Goal: Task Accomplishment & Management: Complete application form

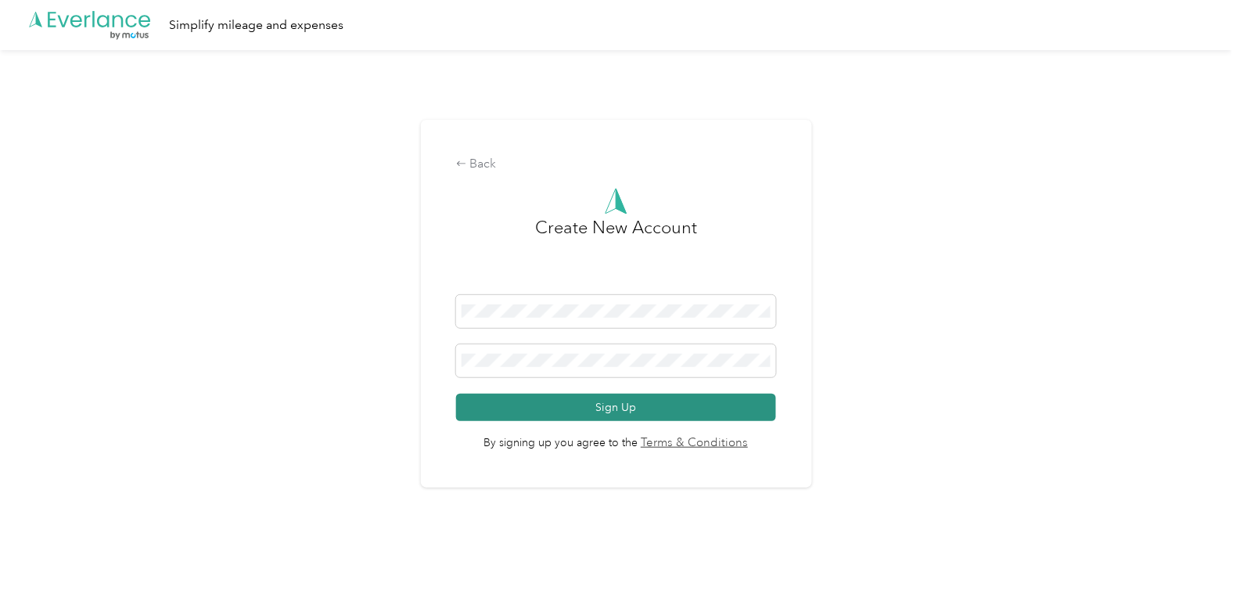
click at [635, 404] on button "Sign Up" at bounding box center [616, 407] width 320 height 27
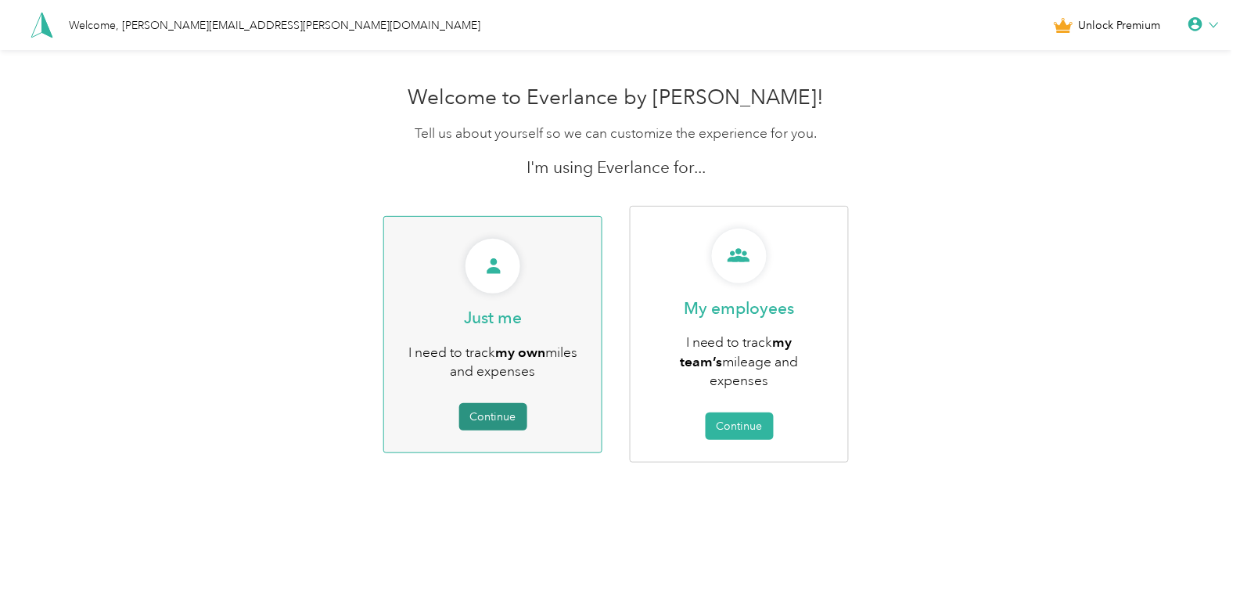
click at [488, 409] on button "Continue" at bounding box center [493, 416] width 68 height 27
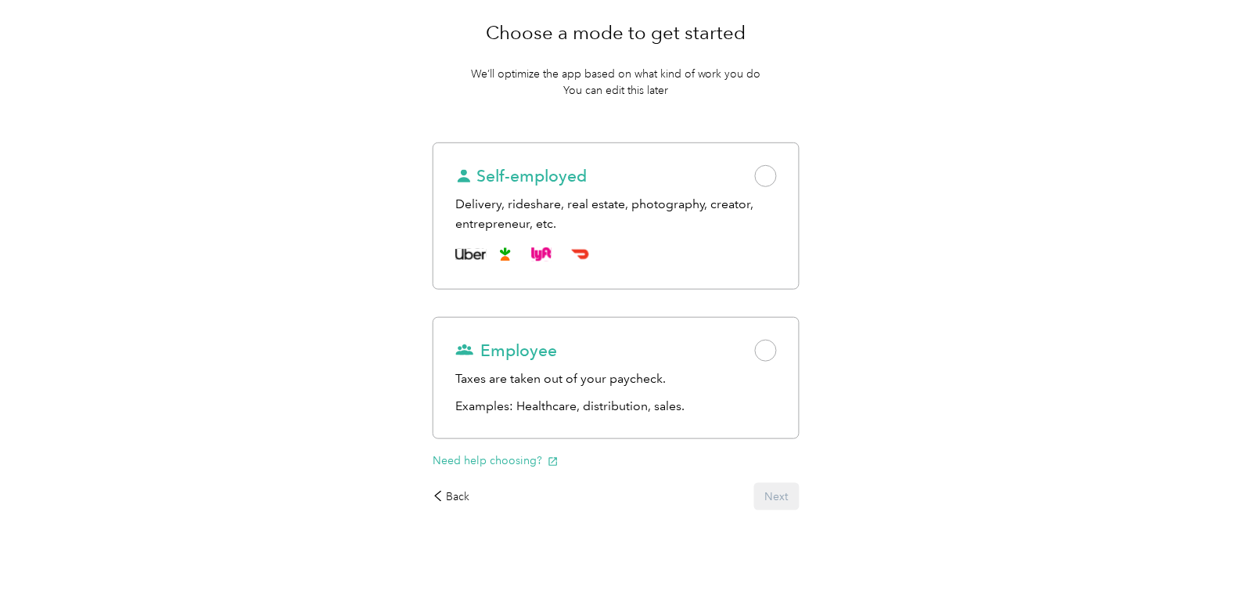
scroll to position [144, 0]
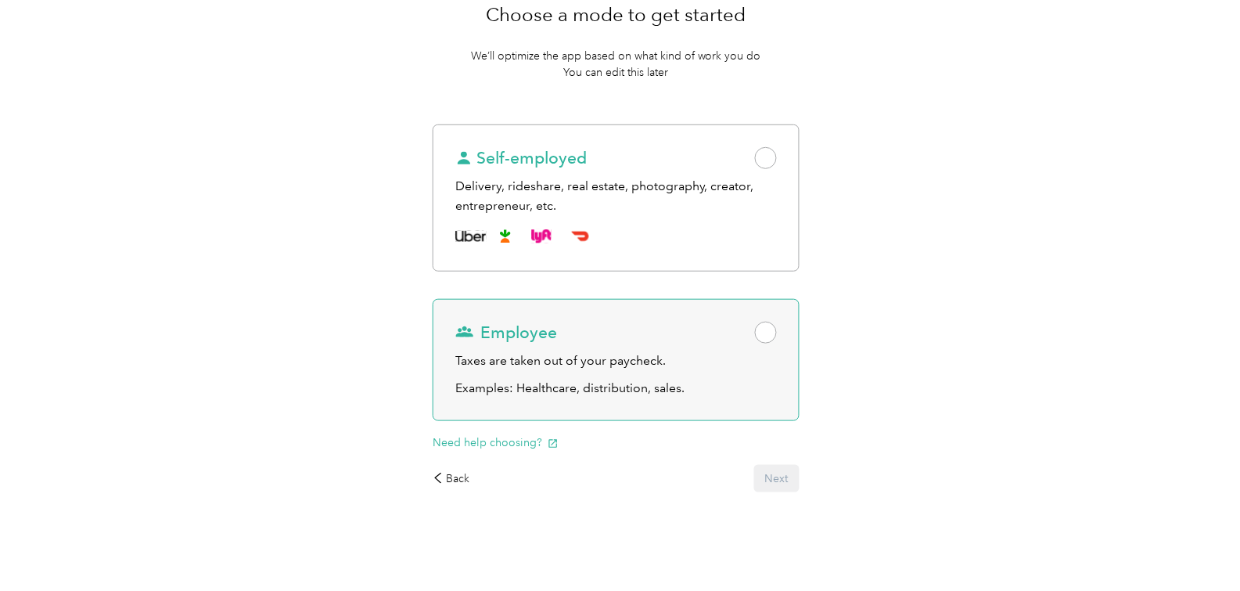
click at [770, 332] on span at bounding box center [766, 333] width 22 height 22
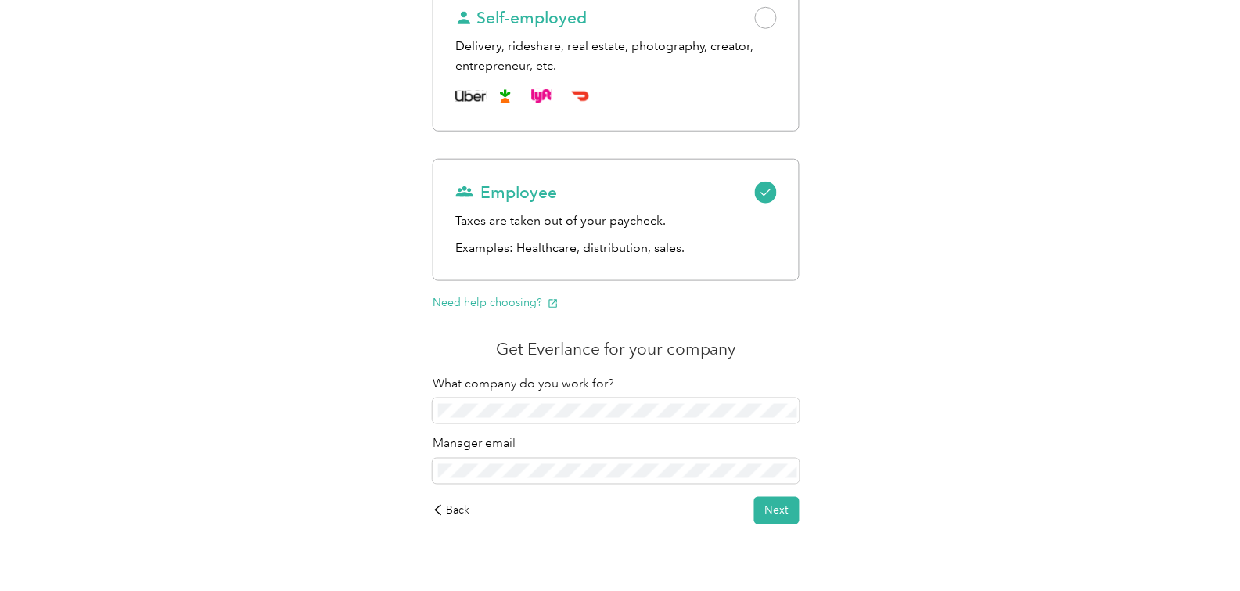
scroll to position [316, 0]
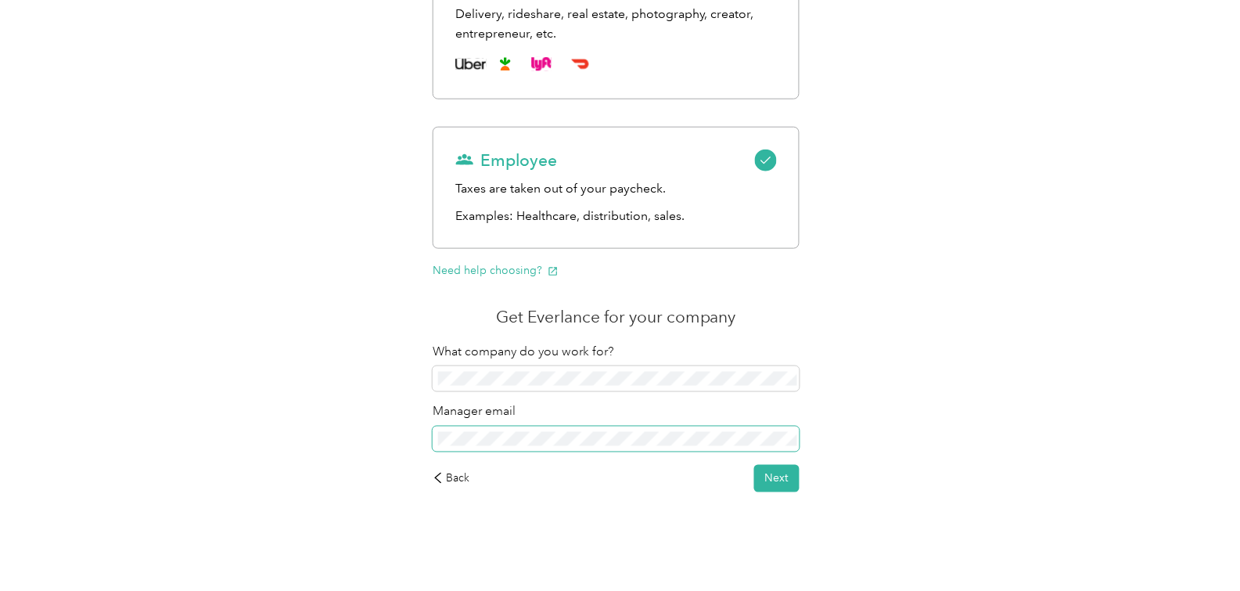
click at [344, 430] on div "Work status Purposes Get the app Choose a mode to get started We’ll optimize th…" at bounding box center [616, 162] width 1233 height 857
click at [785, 483] on button "Next" at bounding box center [776, 478] width 45 height 27
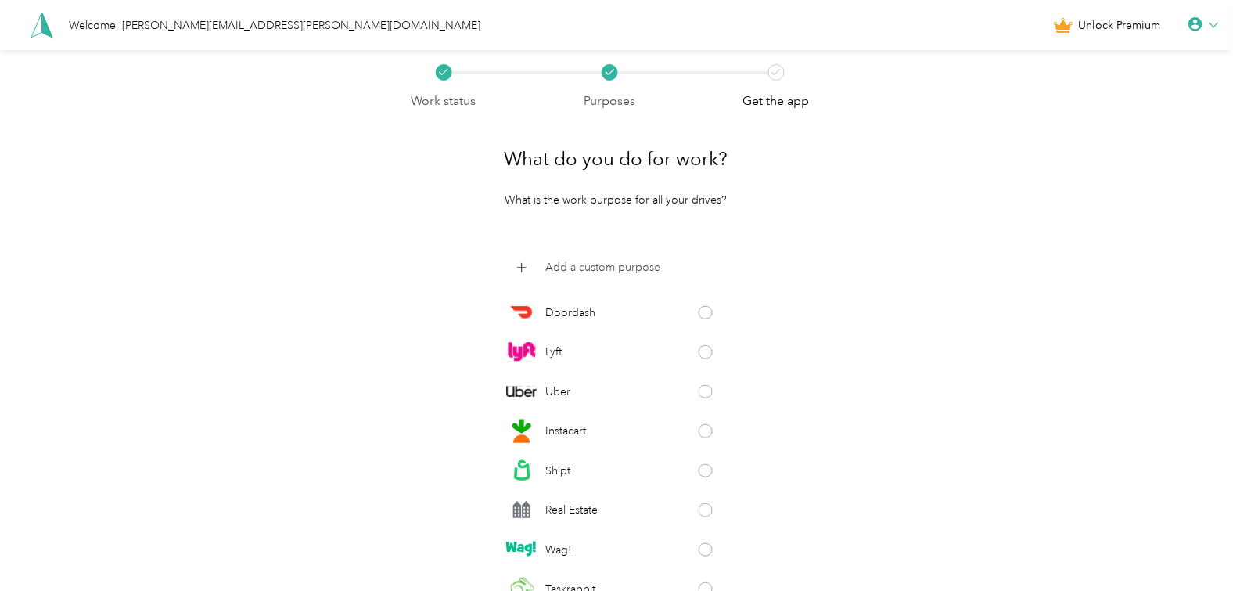
click at [549, 264] on p "Add a custom purpose" at bounding box center [602, 267] width 115 height 16
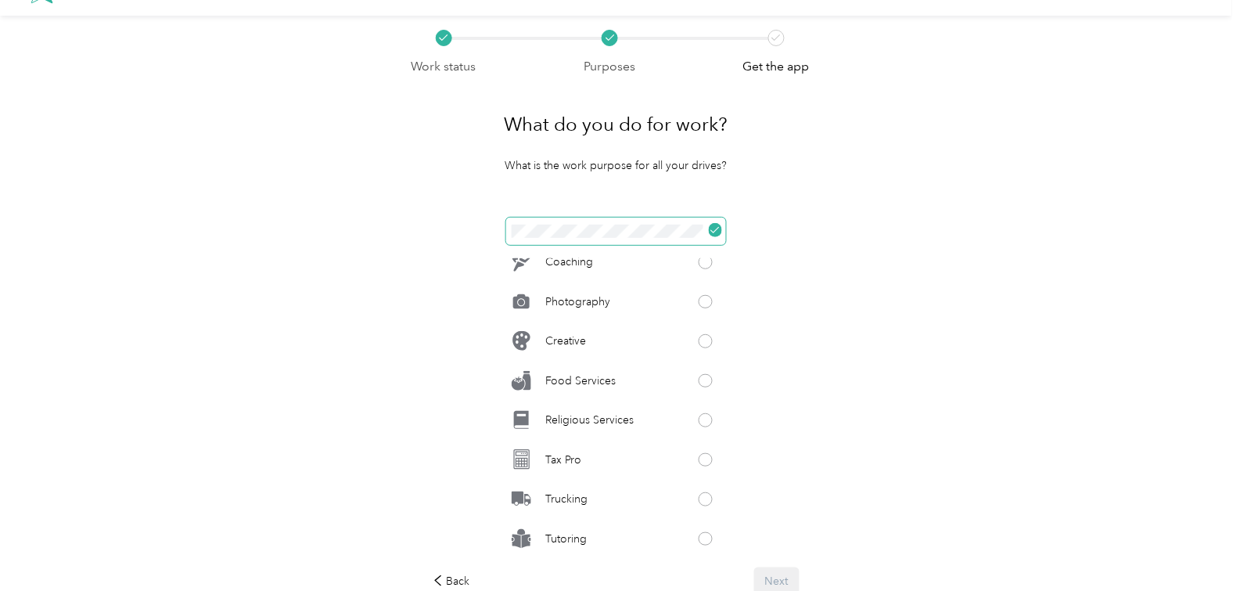
scroll to position [137, 0]
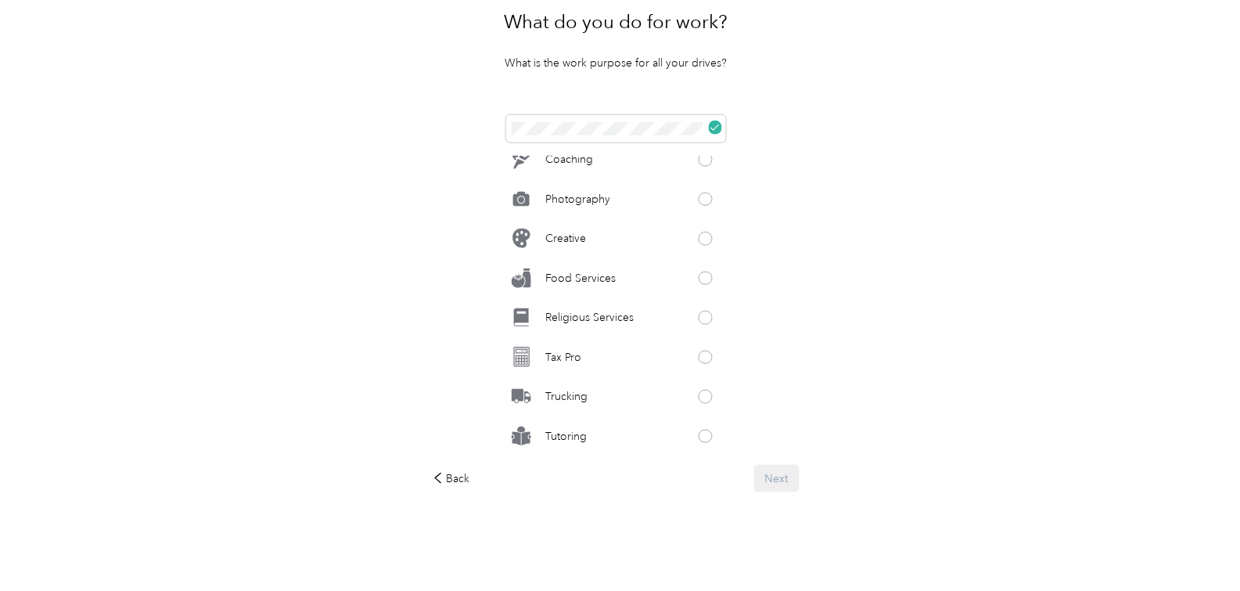
click at [789, 481] on div "Back Next" at bounding box center [616, 478] width 367 height 27
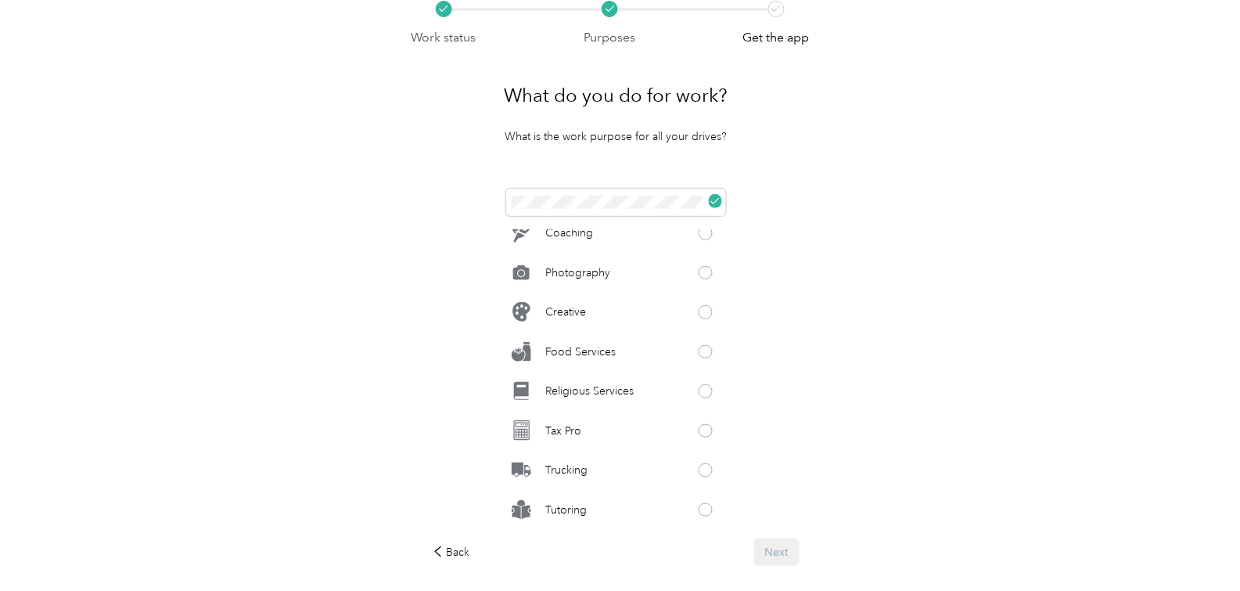
scroll to position [0, 0]
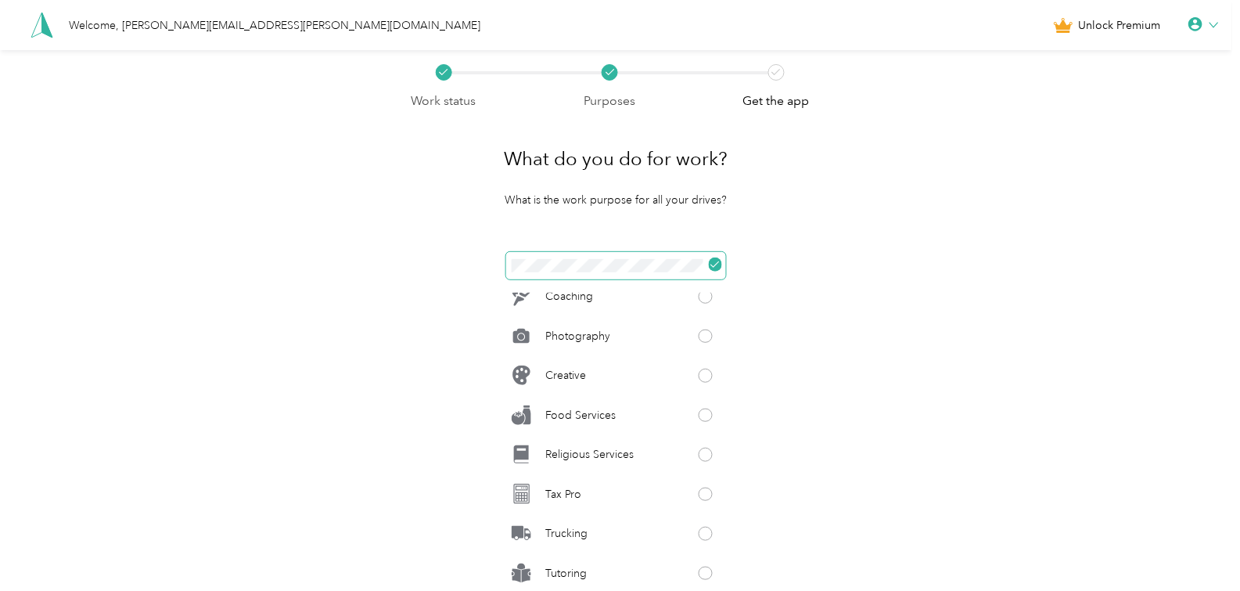
click at [715, 264] on icon at bounding box center [715, 264] width 9 height 9
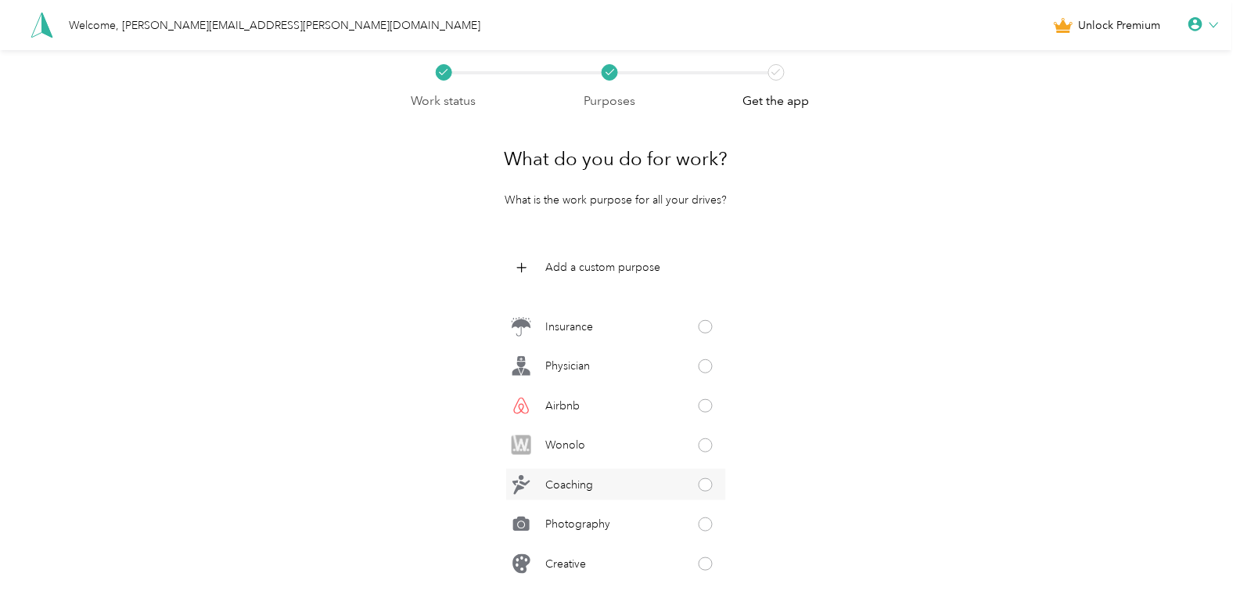
scroll to position [526, 0]
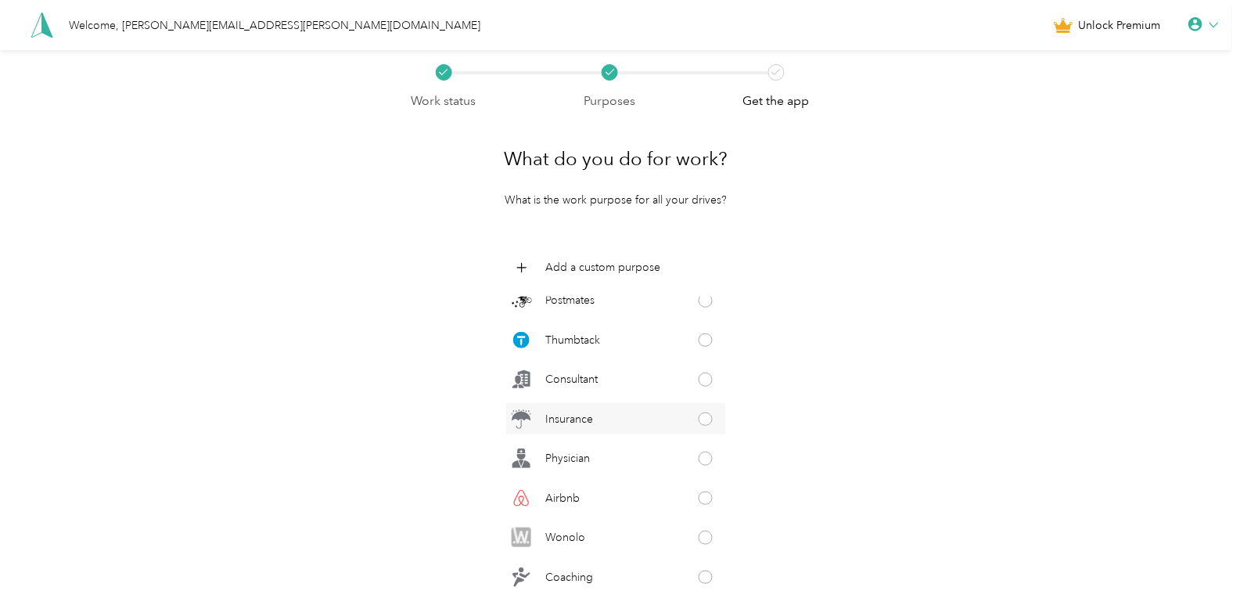
click at [689, 419] on div "Insurance" at bounding box center [616, 418] width 220 height 31
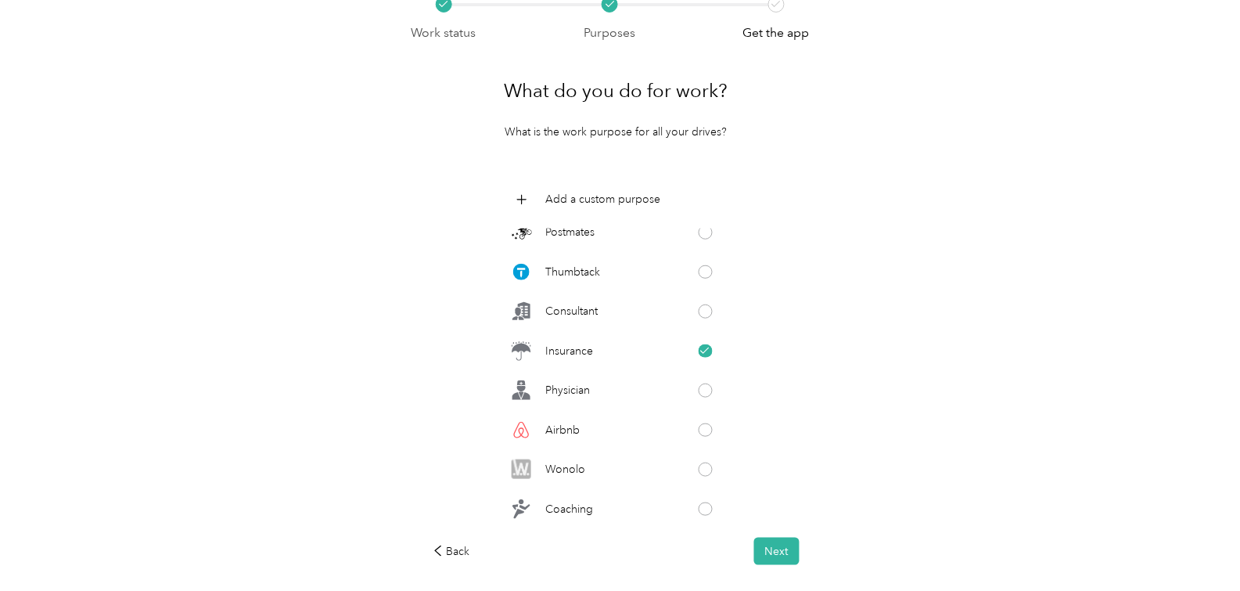
scroll to position [141, 0]
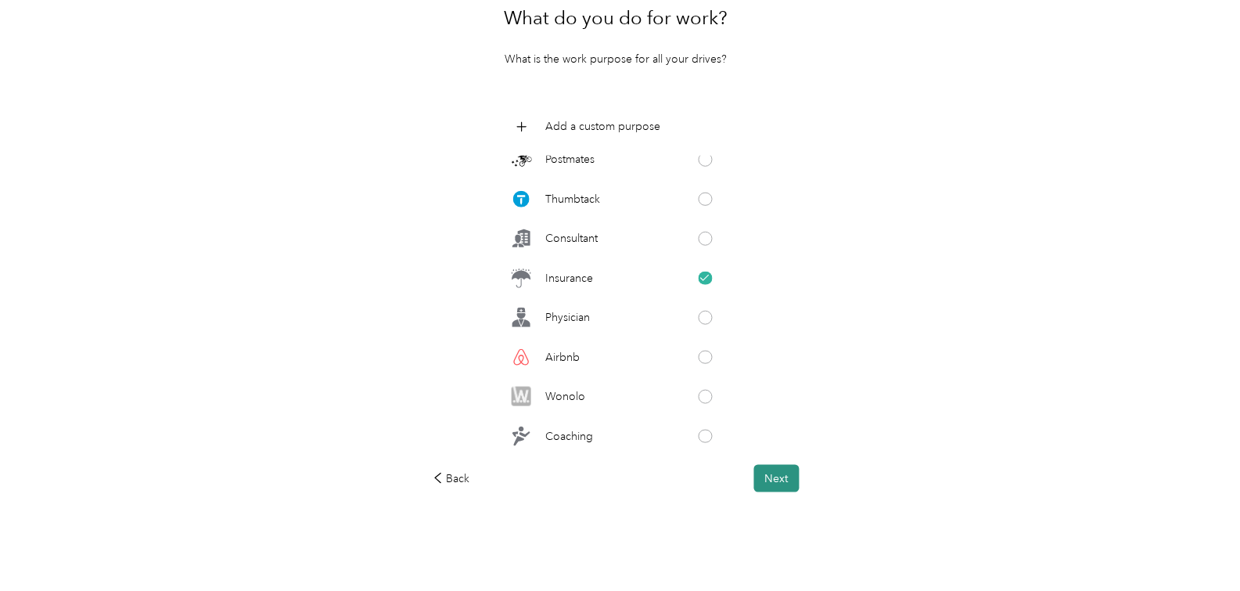
click at [775, 471] on button "Next" at bounding box center [776, 478] width 45 height 27
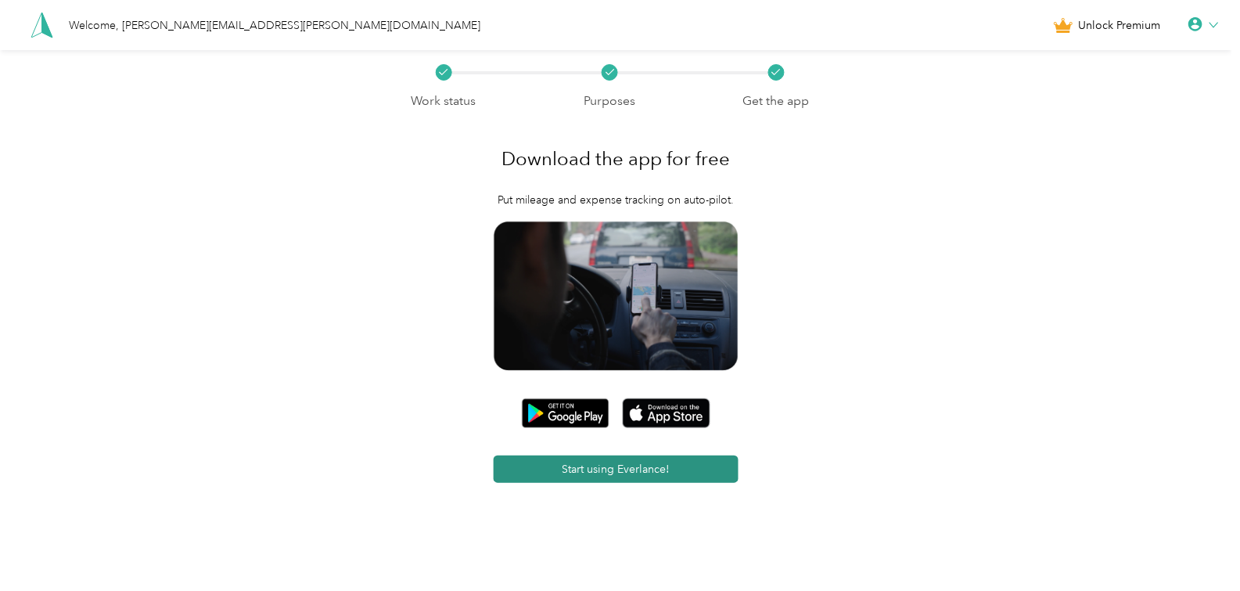
click at [685, 471] on button "Start using Everlance!" at bounding box center [616, 468] width 245 height 27
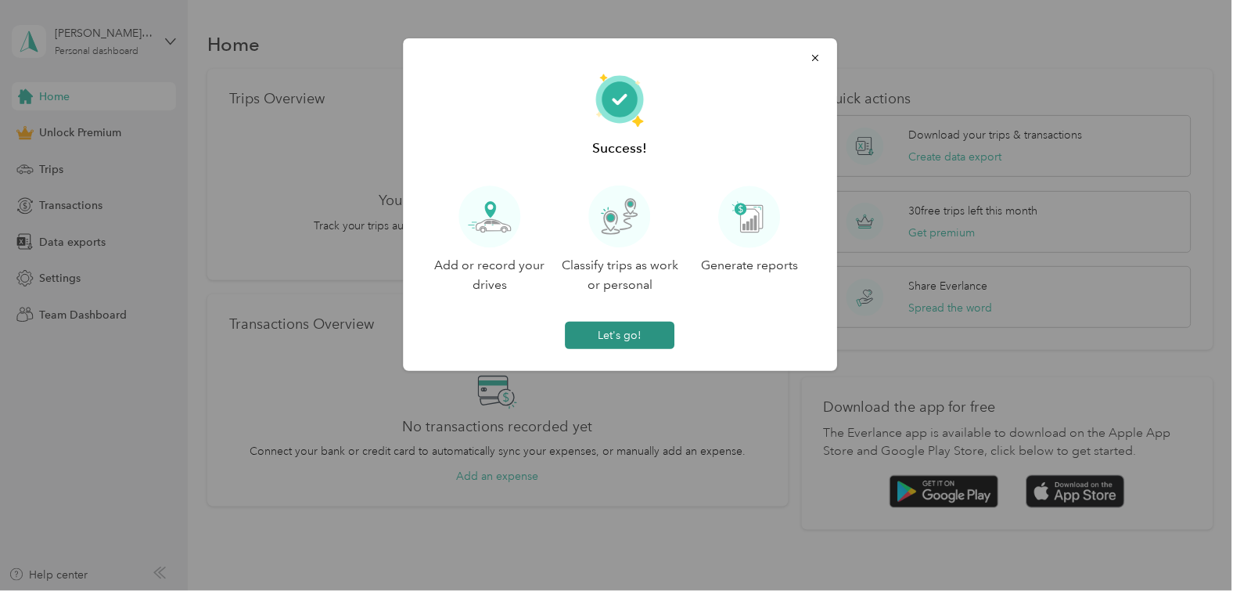
click at [613, 333] on button "Let's go!" at bounding box center [621, 335] width 110 height 27
